Goal: Task Accomplishment & Management: Manage account settings

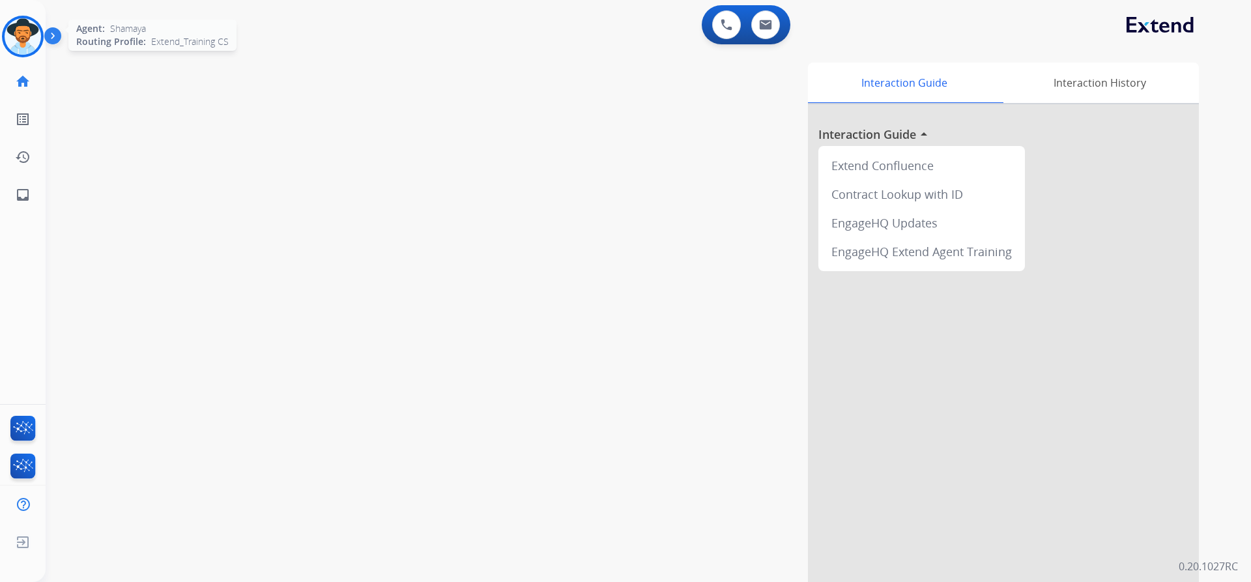
click at [29, 47] on img at bounding box center [23, 36] width 36 height 36
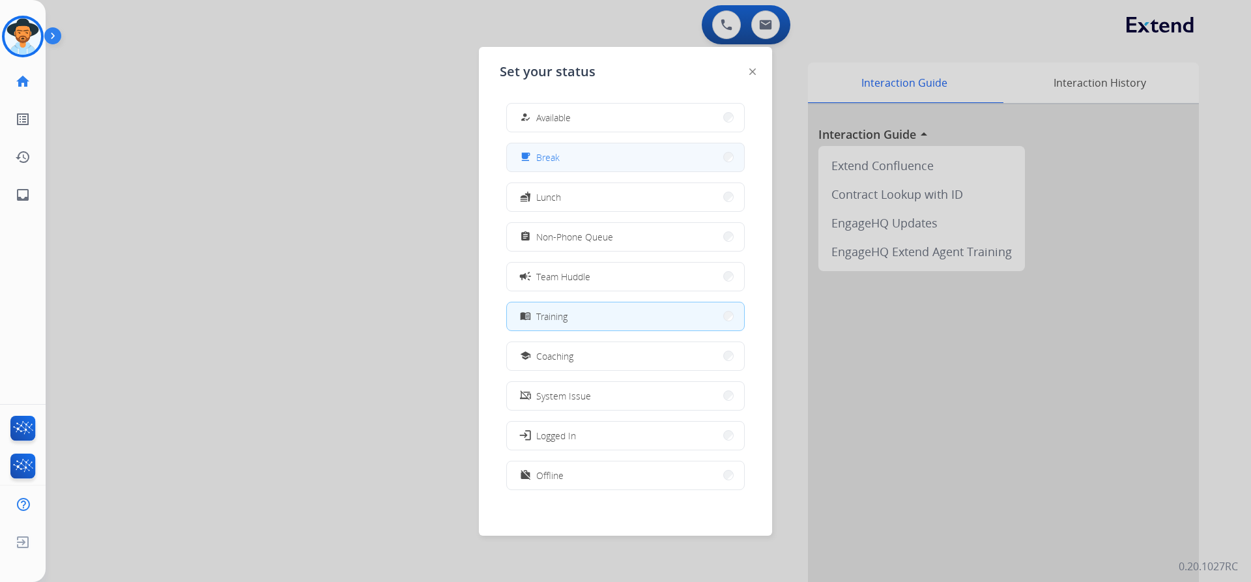
click at [532, 143] on div "free_breakfast Break" at bounding box center [625, 157] width 238 height 29
click at [556, 149] on button "free_breakfast Break" at bounding box center [625, 157] width 237 height 28
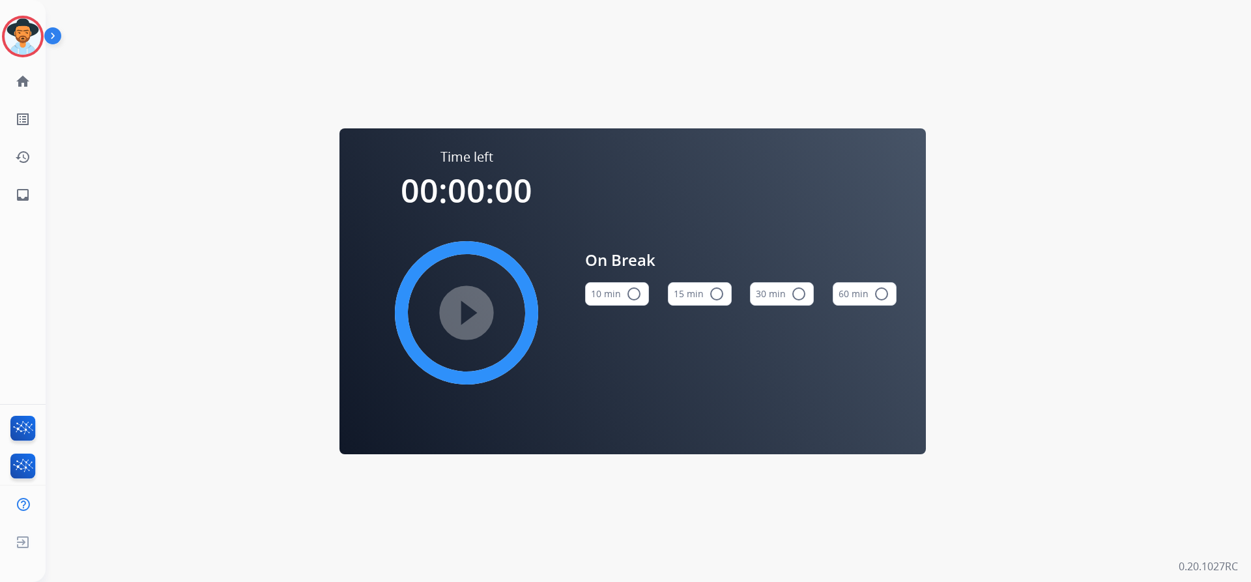
click at [55, 37] on img at bounding box center [55, 38] width 22 height 25
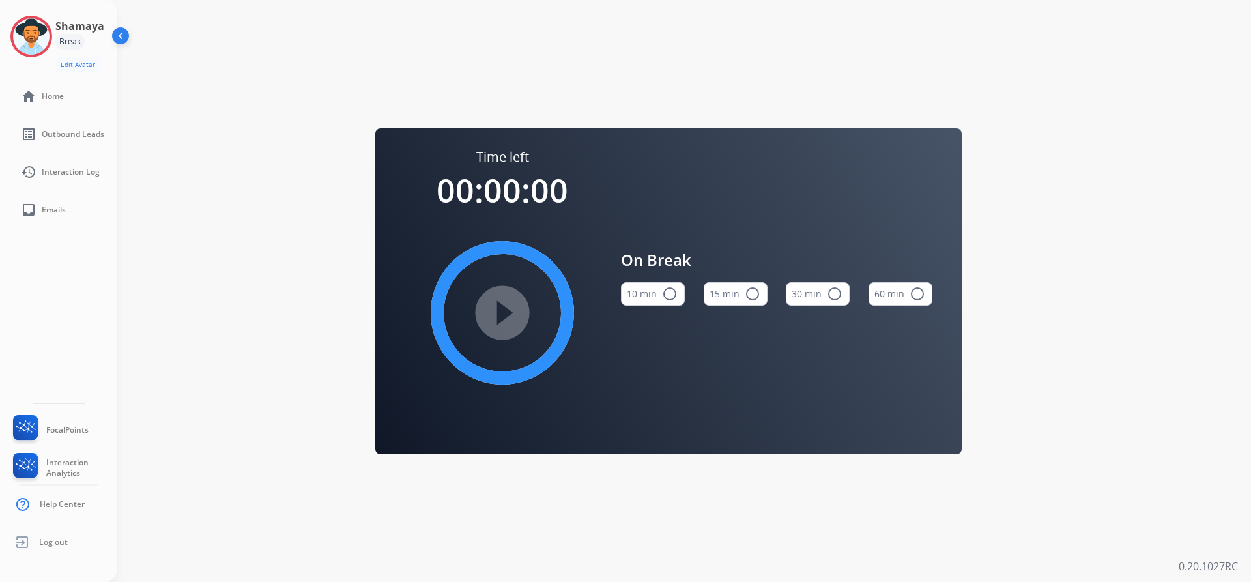
click at [63, 33] on h3 "Shamaya" at bounding box center [79, 26] width 49 height 16
click at [35, 31] on img at bounding box center [31, 36] width 36 height 36
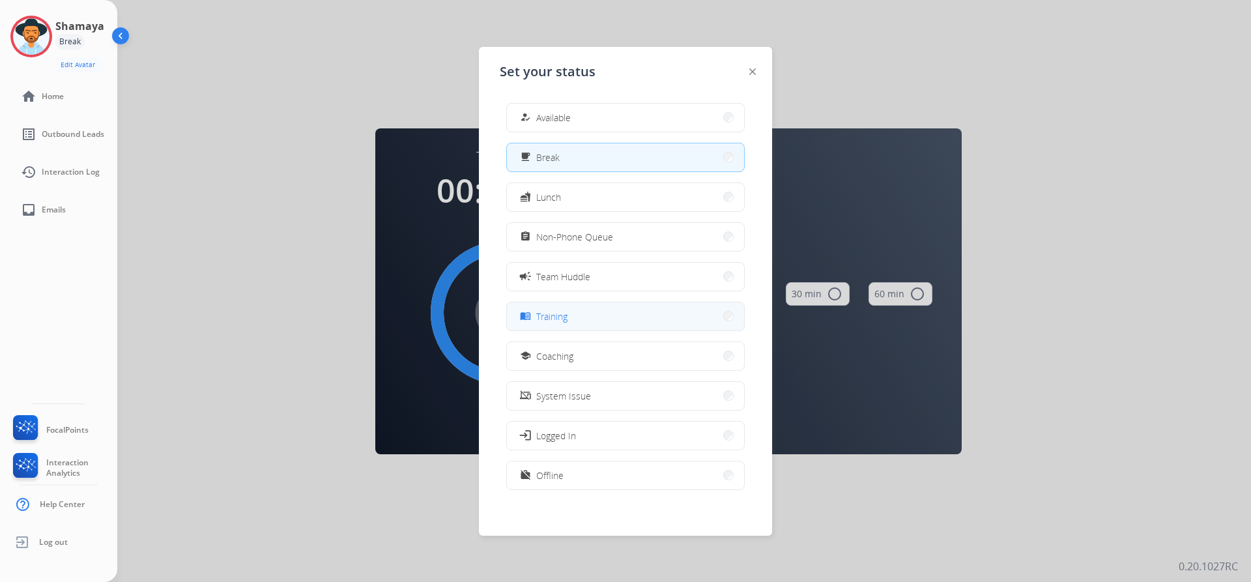
click at [586, 308] on button "menu_book Training" at bounding box center [625, 316] width 237 height 28
